Goal: Task Accomplishment & Management: Use online tool/utility

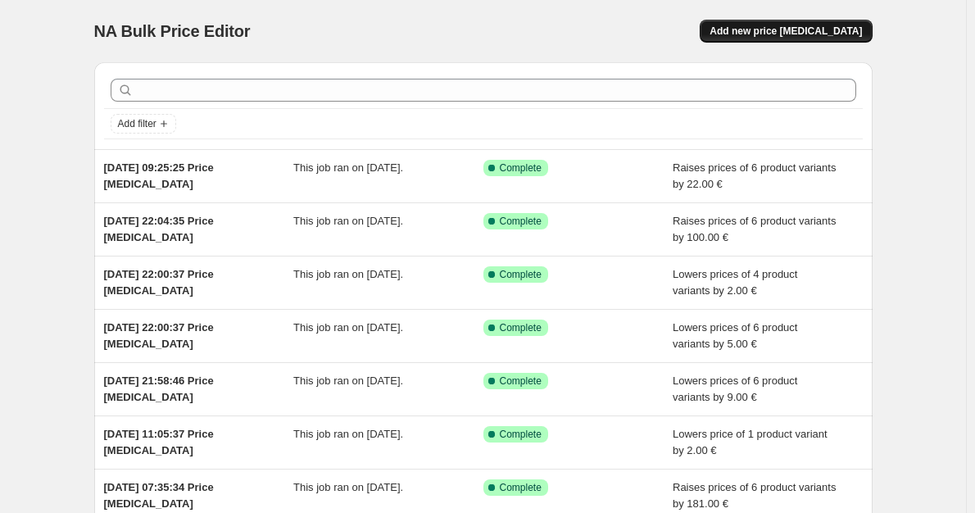
click at [819, 21] on button "Add new price [MEDICAL_DATA]" at bounding box center [786, 31] width 172 height 23
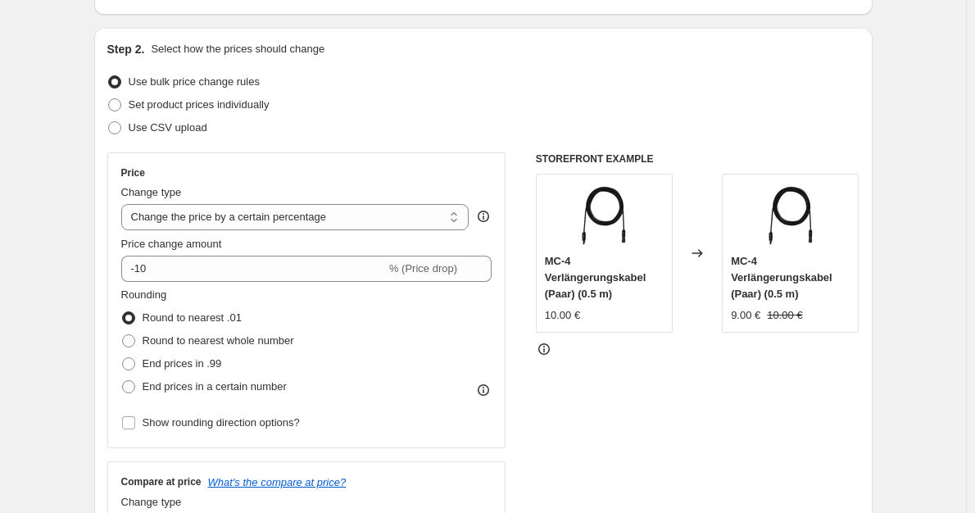
scroll to position [164, 0]
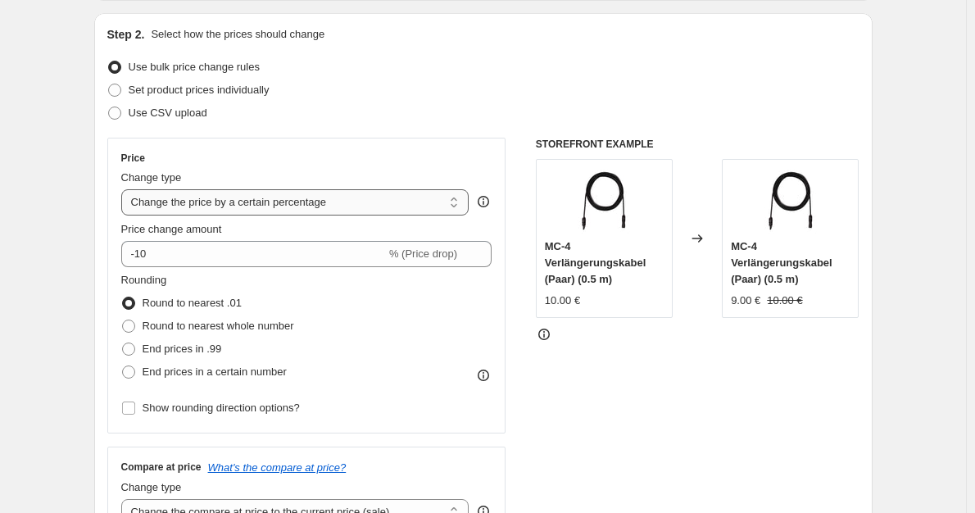
click at [279, 212] on select "Change the price to a certain amount Change the price by a certain amount Chang…" at bounding box center [295, 202] width 348 height 26
select select "by"
click at [125, 189] on select "Change the price to a certain amount Change the price by a certain amount Chang…" at bounding box center [295, 202] width 348 height 26
type input "-10.00"
click at [224, 334] on label "Round to nearest whole number" at bounding box center [207, 326] width 173 height 23
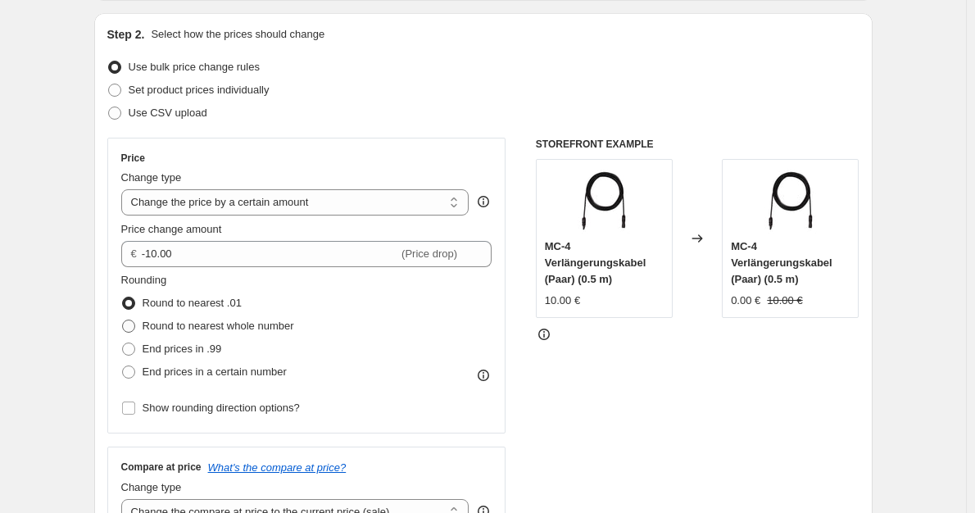
click at [123, 320] on input "Round to nearest whole number" at bounding box center [122, 320] width 1 height 1
radio input "true"
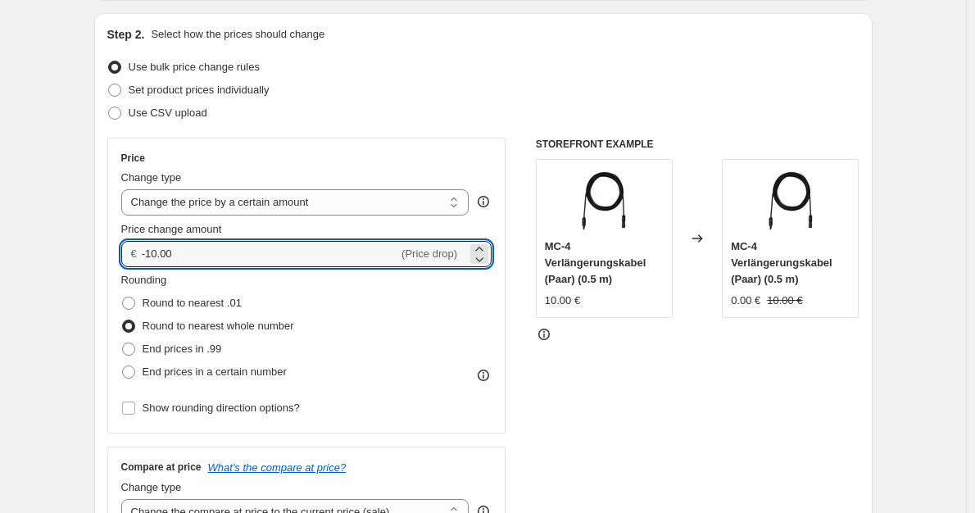
drag, startPoint x: 193, startPoint y: 262, endPoint x: 130, endPoint y: 252, distance: 63.9
click at [132, 252] on div "€ -10.00 (Price drop)" at bounding box center [306, 254] width 371 height 26
type input "-1"
type input "-5"
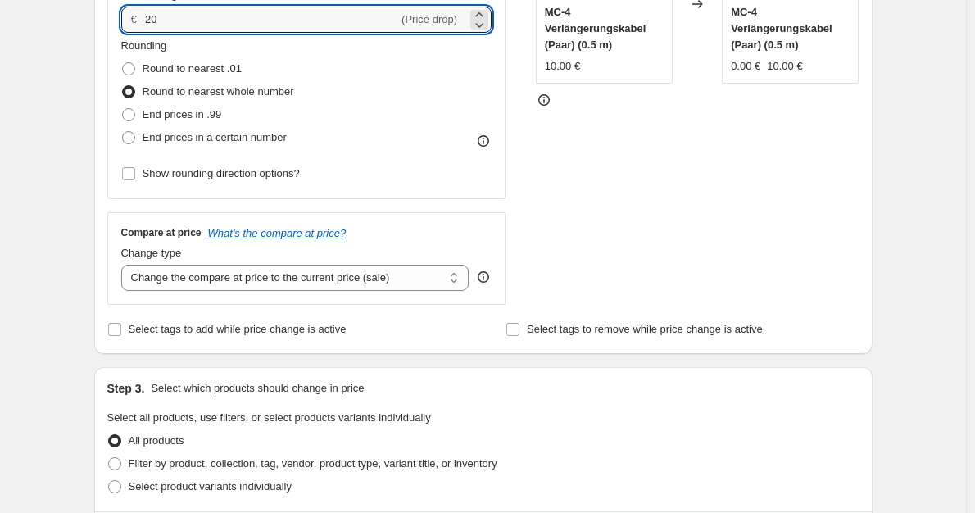
scroll to position [410, 0]
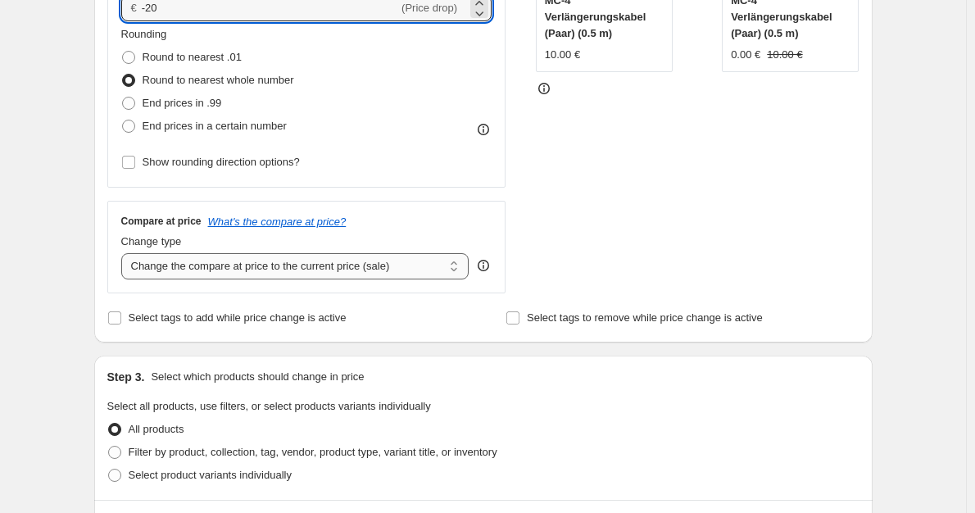
type input "-20.00"
click at [392, 274] on select "Change the compare at price to the current price (sale) Change the compare at p…" at bounding box center [295, 266] width 348 height 26
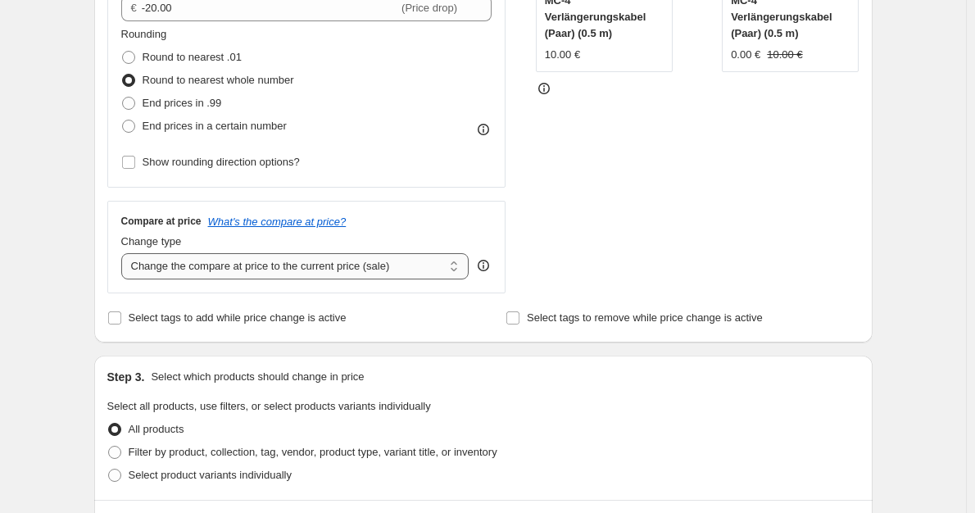
select select "no_change"
click at [125, 254] on select "Change the compare at price to the current price (sale) Change the compare at p…" at bounding box center [295, 266] width 348 height 26
click at [332, 452] on span "Filter by product, collection, tag, vendor, product type, variant title, or inv…" at bounding box center [313, 452] width 369 height 12
click at [109, 447] on input "Filter by product, collection, tag, vendor, product type, variant title, or inv…" at bounding box center [108, 446] width 1 height 1
radio input "true"
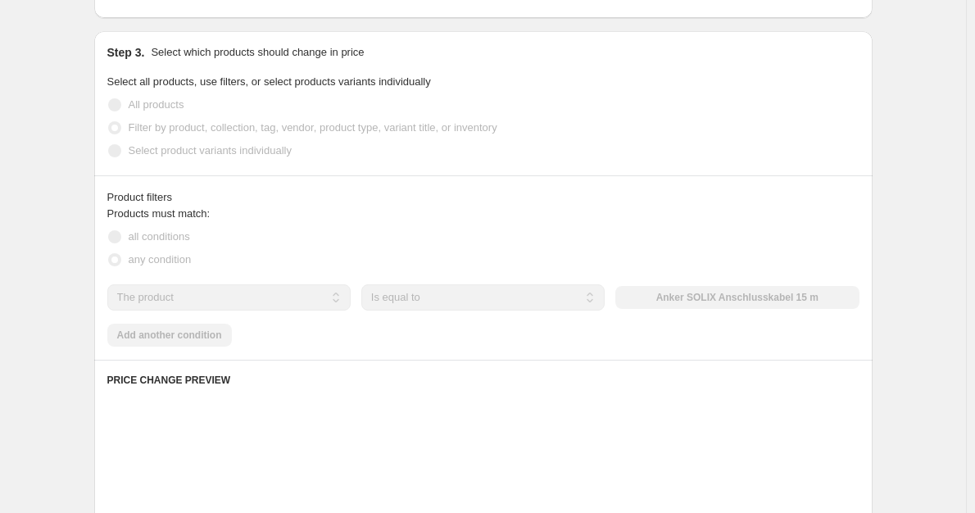
scroll to position [737, 0]
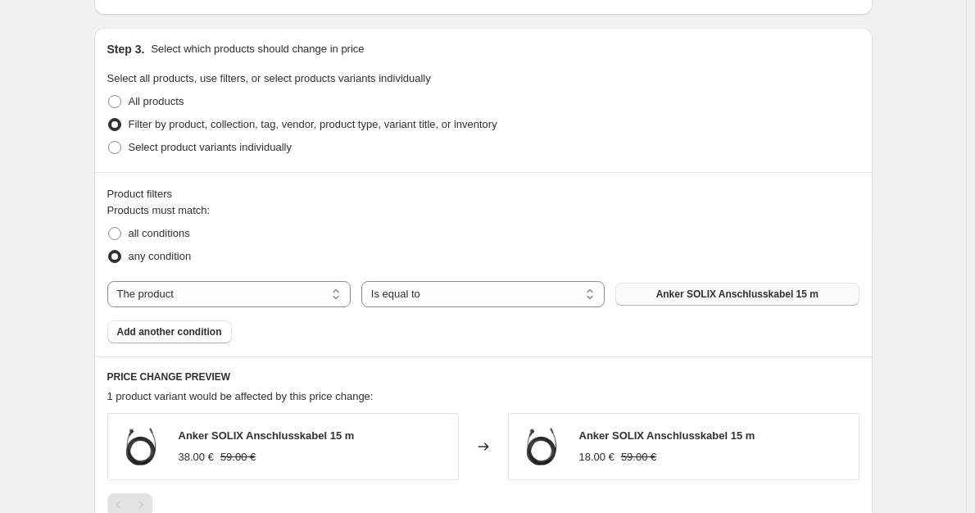
click at [751, 298] on span "Anker SOLIX Anschlusskabel 15 m" at bounding box center [737, 294] width 162 height 13
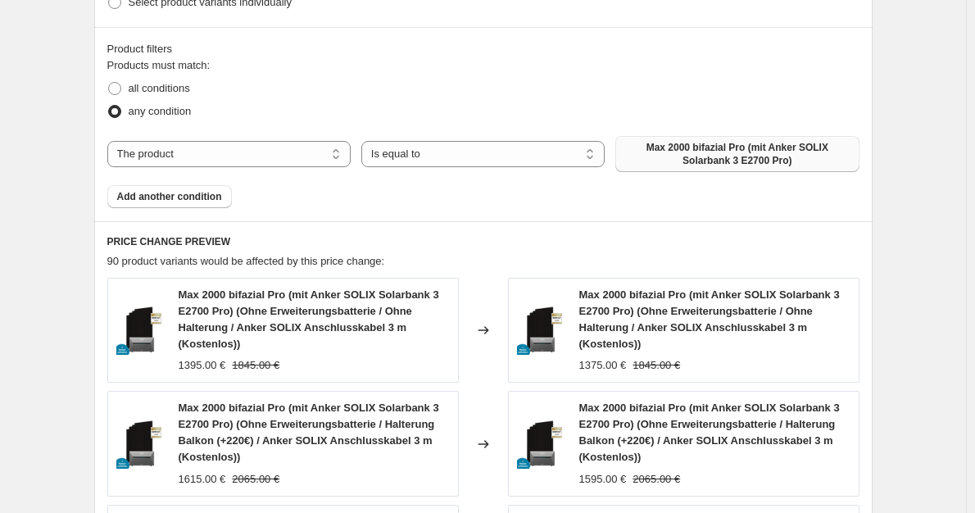
scroll to position [901, 0]
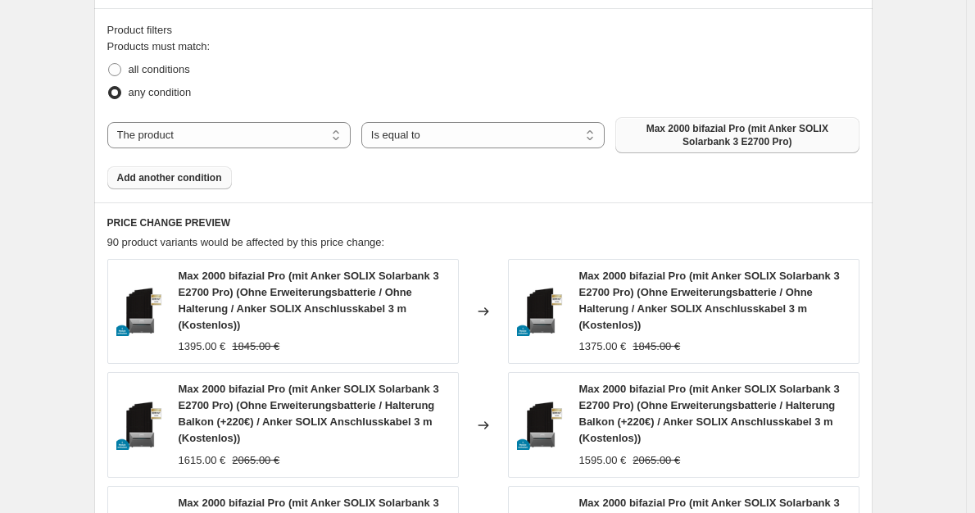
click at [195, 182] on span "Add another condition" at bounding box center [169, 177] width 105 height 13
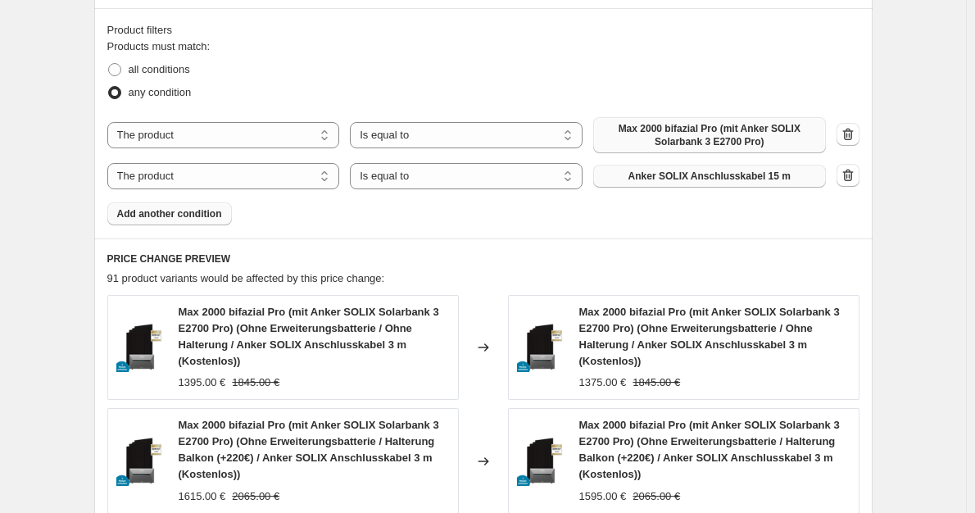
click at [704, 167] on button "Anker SOLIX Anschlusskabel 15 m" at bounding box center [709, 176] width 233 height 23
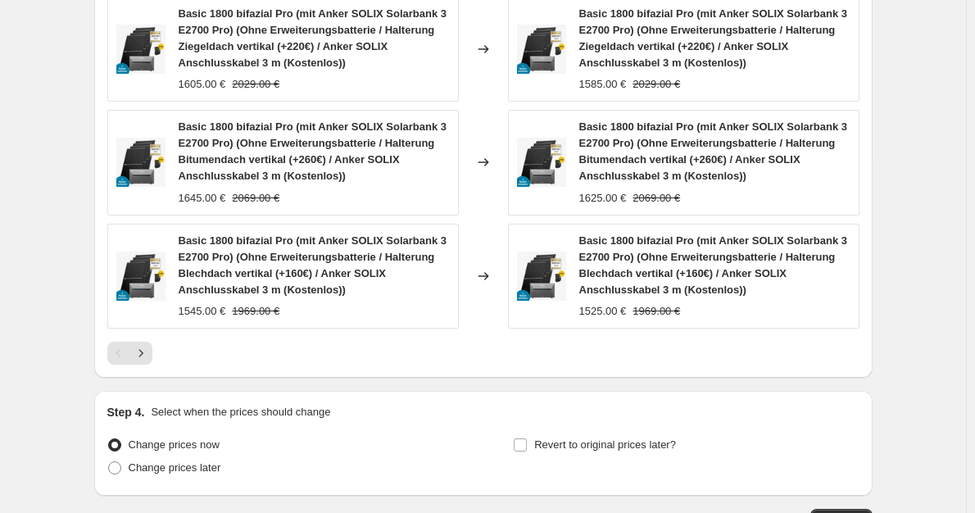
scroll to position [1556, 0]
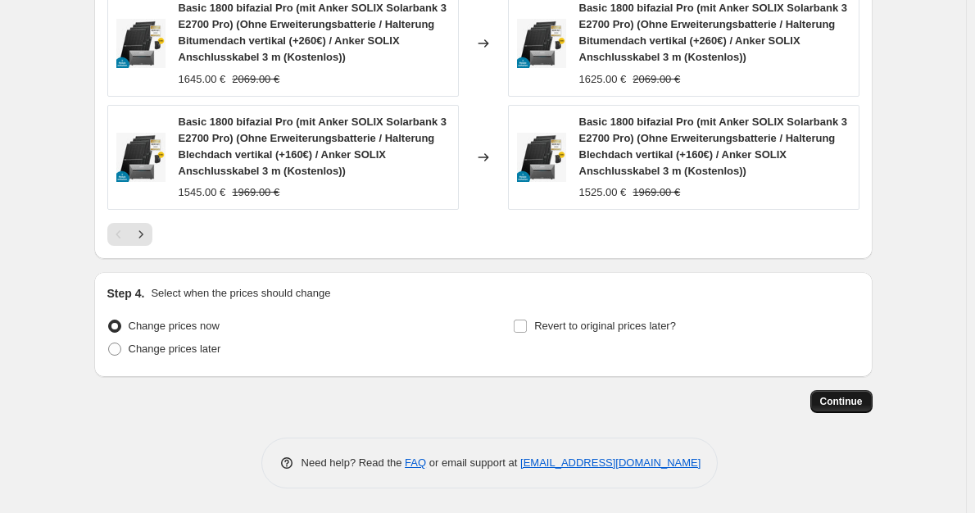
click at [829, 392] on button "Continue" at bounding box center [841, 401] width 62 height 23
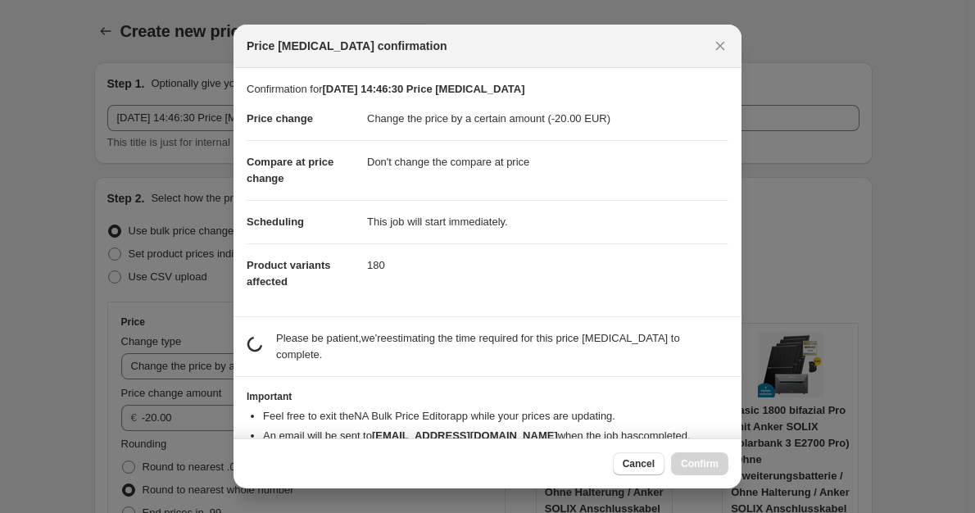
scroll to position [0, 0]
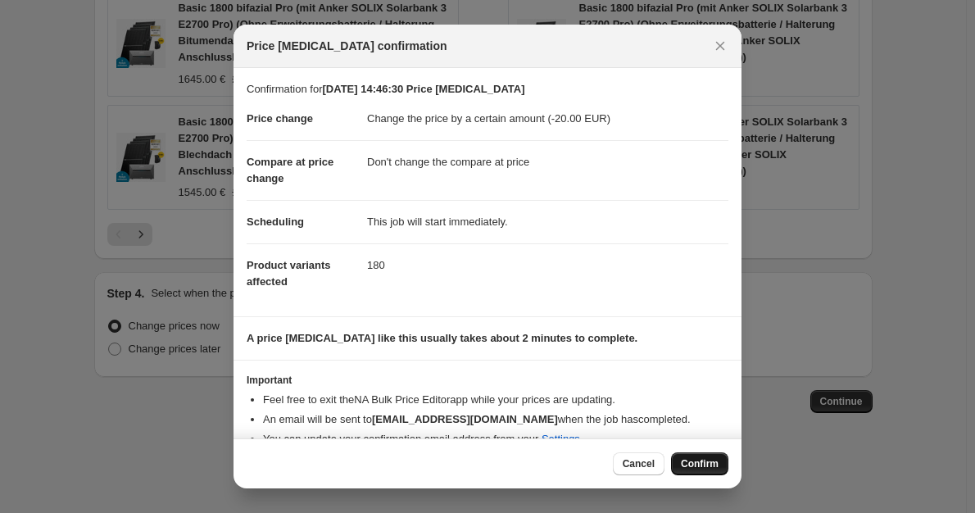
click at [704, 456] on button "Confirm" at bounding box center [699, 463] width 57 height 23
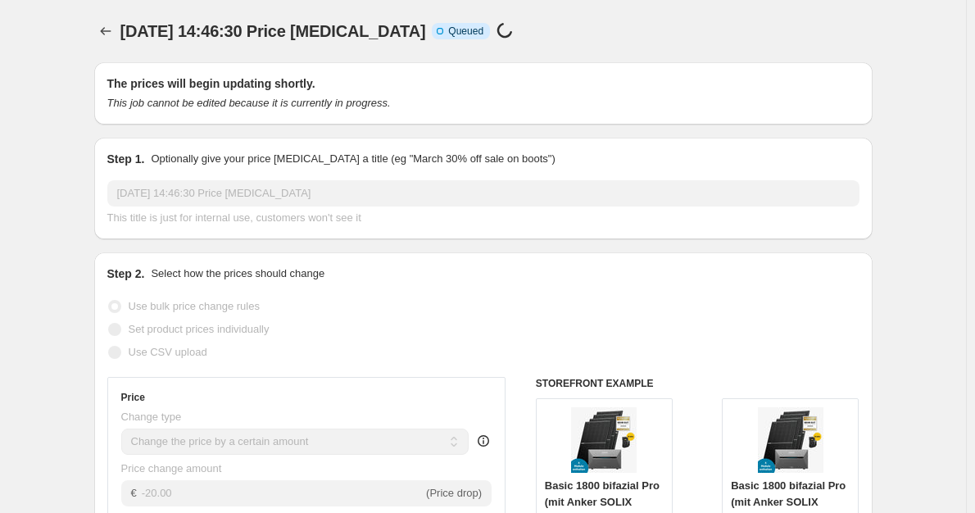
scroll to position [1556, 0]
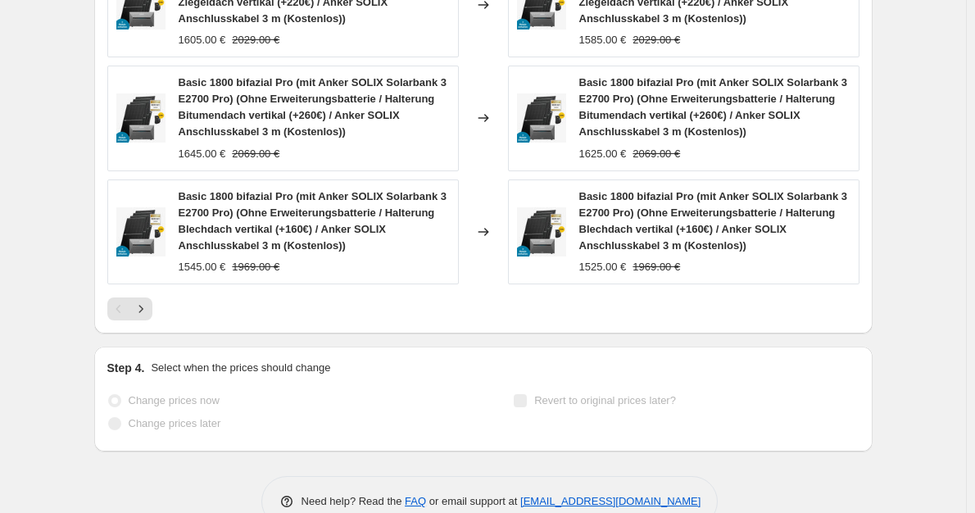
select select "by"
select select "no_change"
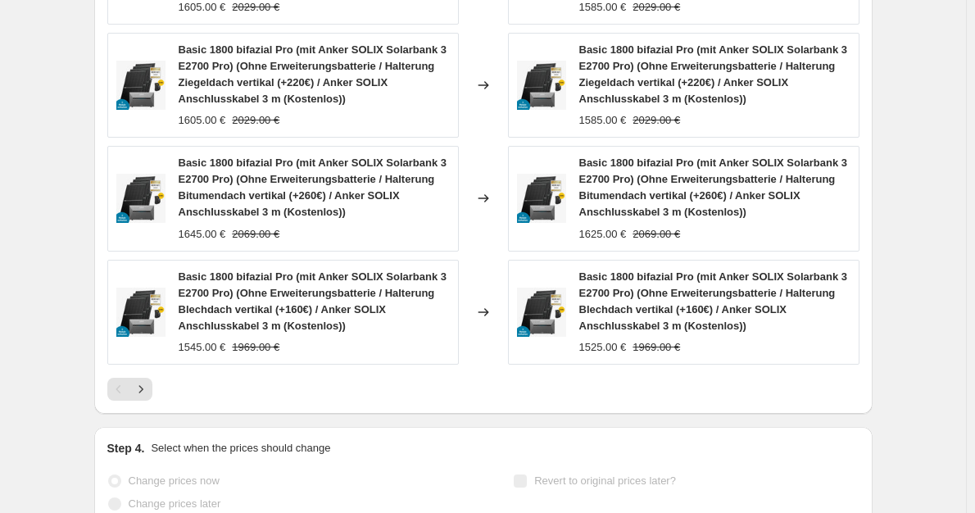
scroll to position [0, 0]
